Goal: Transaction & Acquisition: Purchase product/service

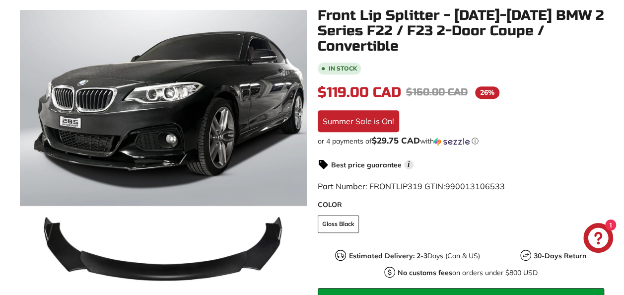
scroll to position [248, 0]
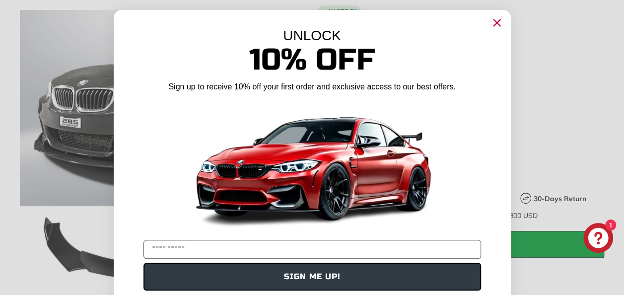
click at [492, 19] on circle "Close dialog" at bounding box center [496, 22] width 15 height 15
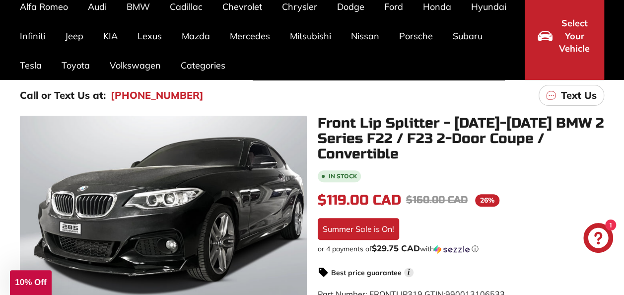
scroll to position [198, 0]
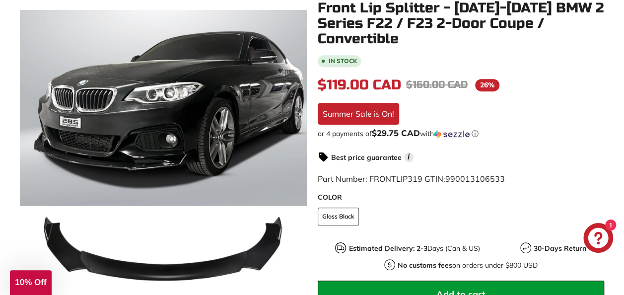
click at [384, 293] on button "Add to cart" at bounding box center [461, 293] width 287 height 27
